Goal: Information Seeking & Learning: Learn about a topic

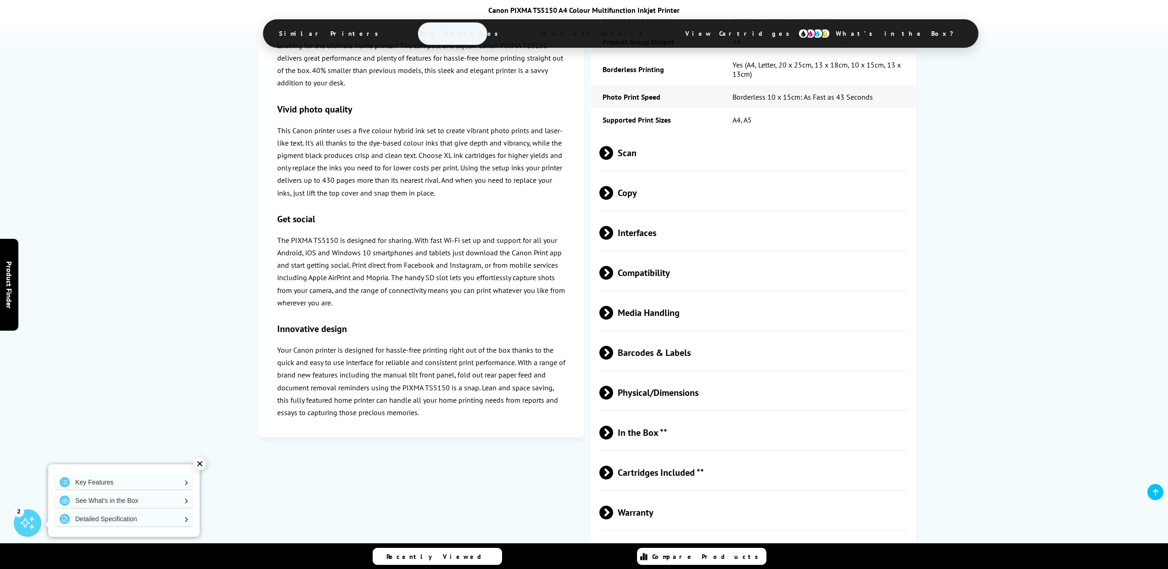
scroll to position [1832, 0]
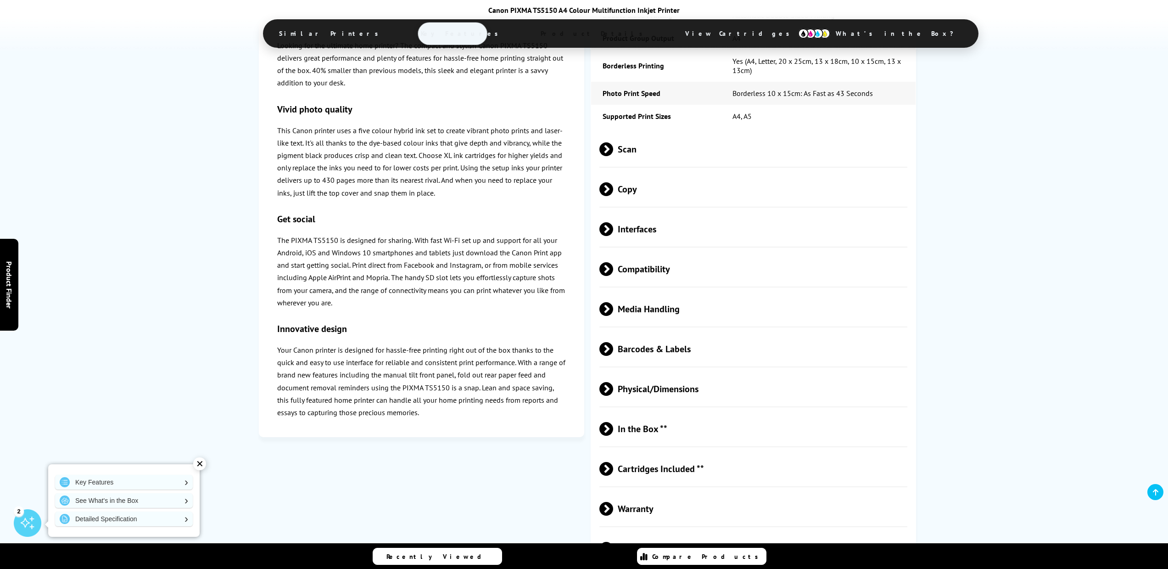
click at [613, 262] on span at bounding box center [613, 269] width 0 height 14
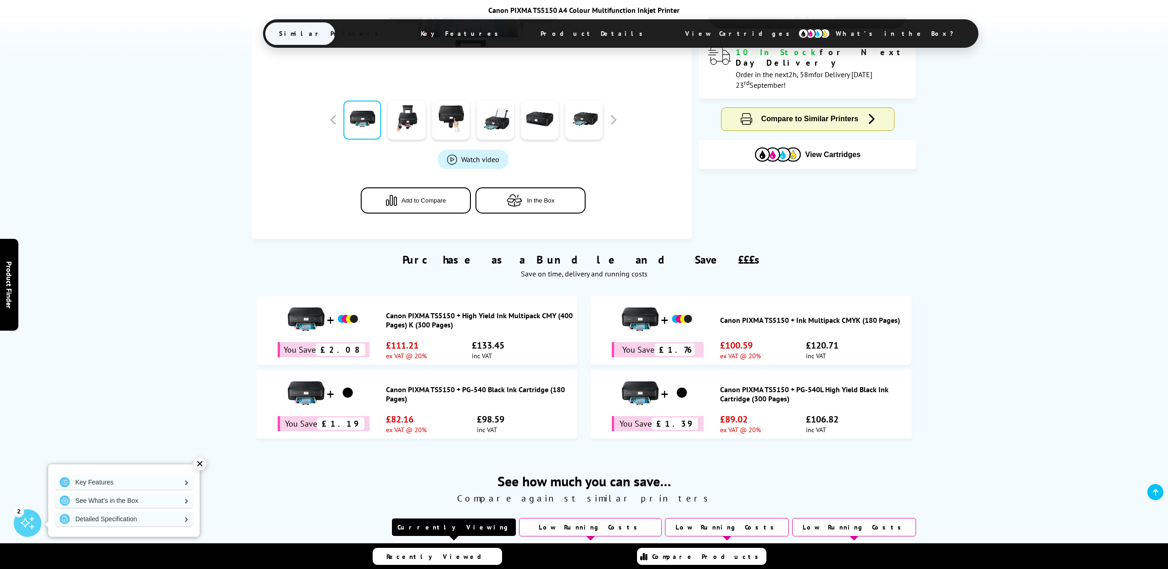
scroll to position [319, 0]
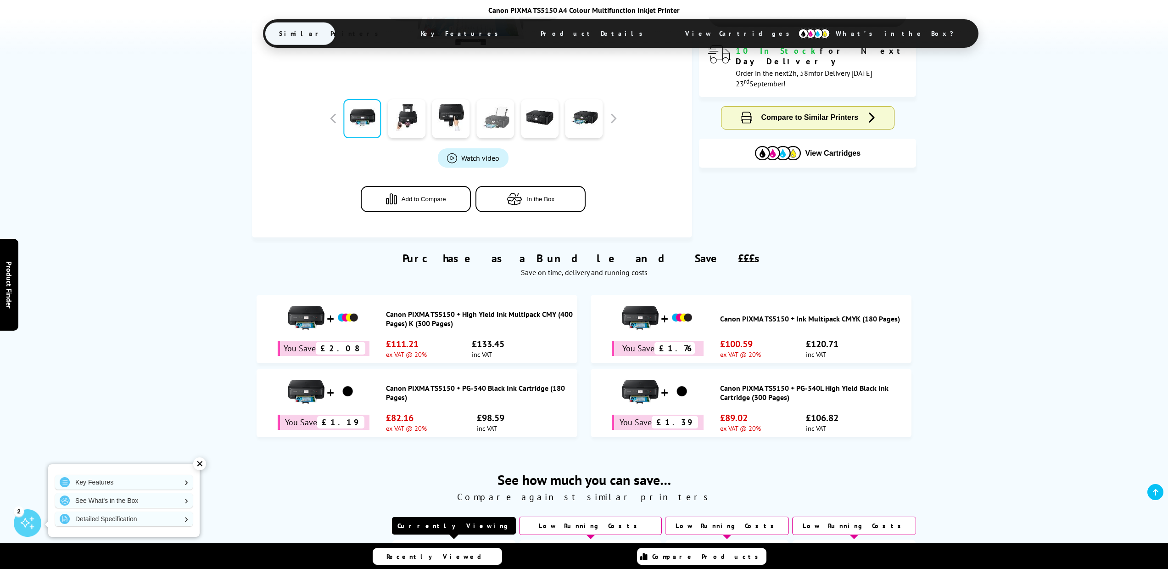
click at [502, 122] on link at bounding box center [495, 118] width 38 height 39
click at [822, 33] on span "What’s in the Box?" at bounding box center [899, 33] width 154 height 22
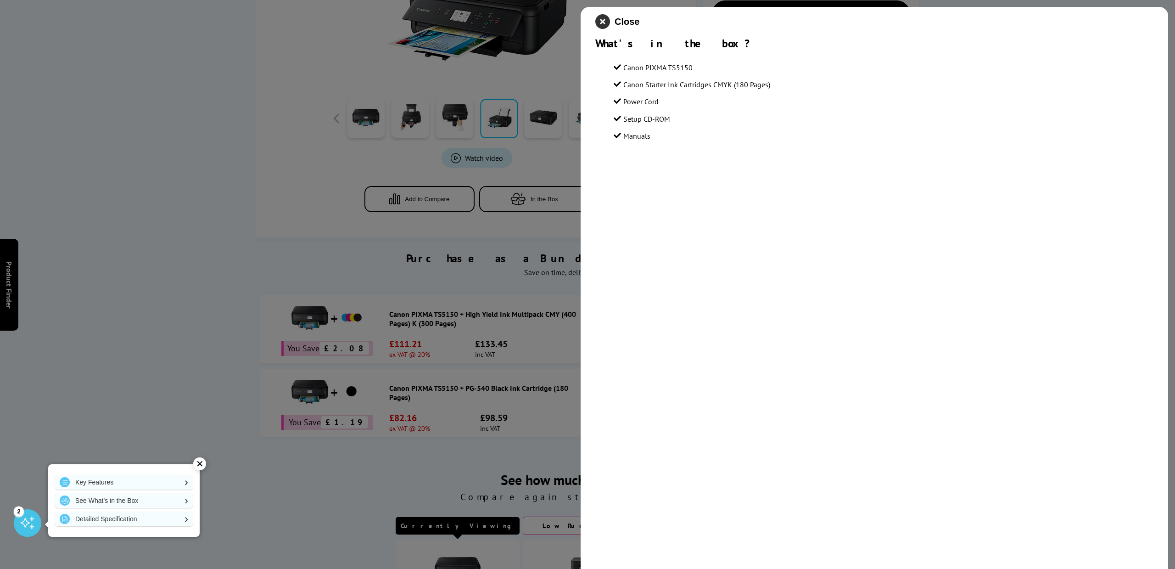
click at [603, 23] on icon "close modal" at bounding box center [602, 21] width 15 height 15
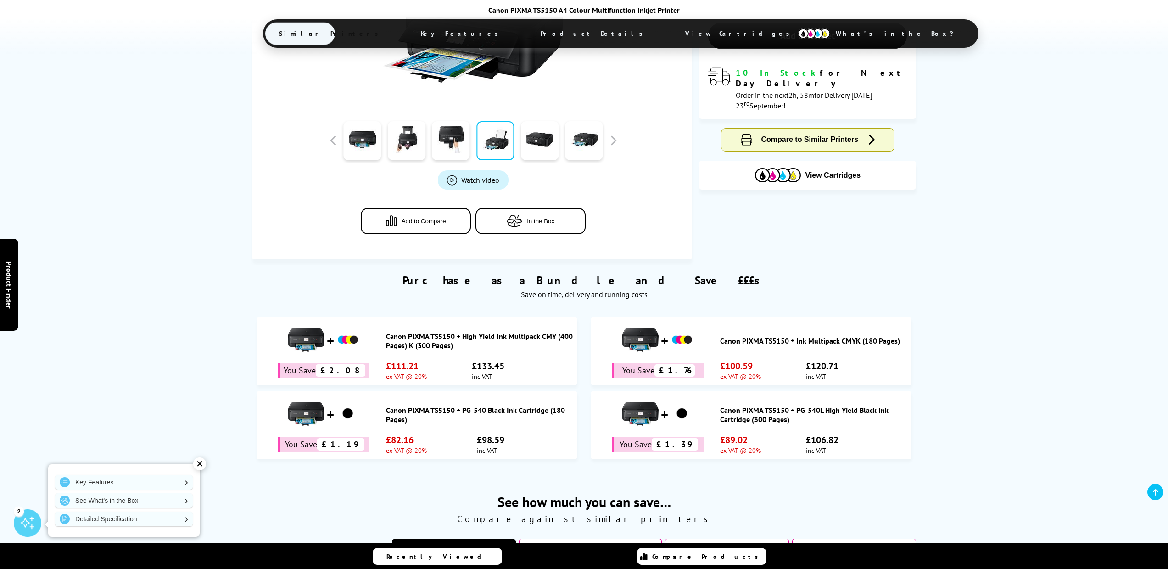
click at [672, 36] on span "View Cartridges" at bounding box center [742, 34] width 140 height 24
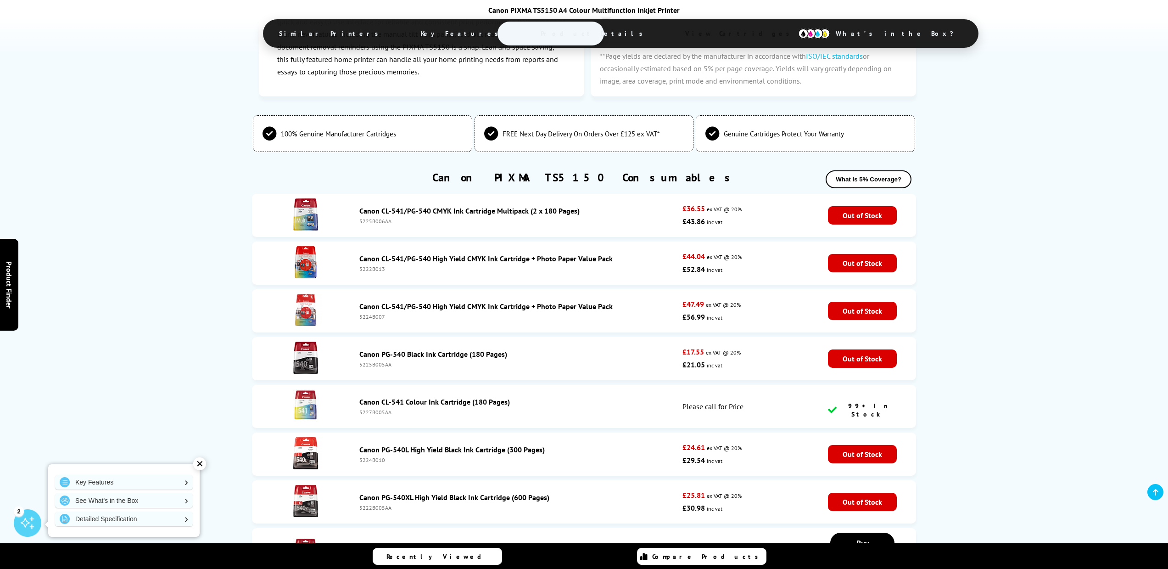
scroll to position [2495, 0]
